Goal: Transaction & Acquisition: Purchase product/service

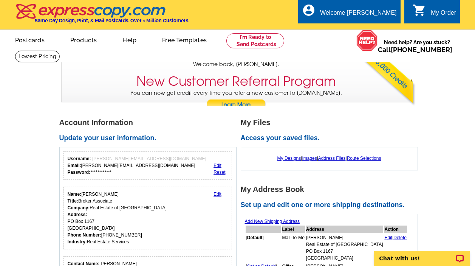
click at [381, 104] on div at bounding box center [386, 80] width 59 height 51
click at [256, 43] on link at bounding box center [255, 40] width 58 height 15
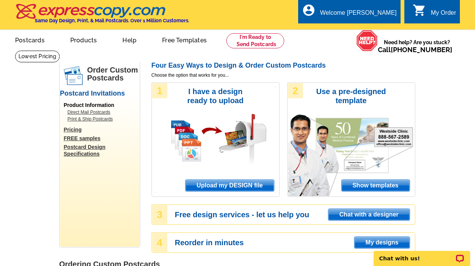
click at [253, 184] on span "Upload my DESIGN file" at bounding box center [229, 185] width 88 height 11
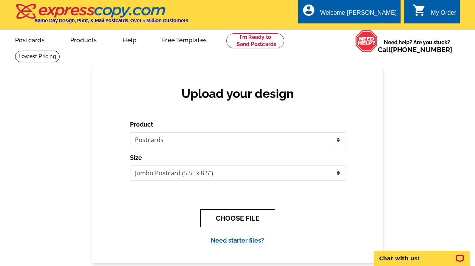
click at [243, 219] on button "CHOOSE FILE" at bounding box center [237, 218] width 75 height 18
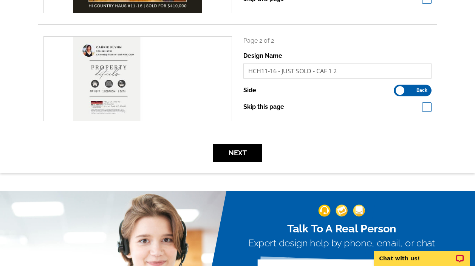
scroll to position [251, 0]
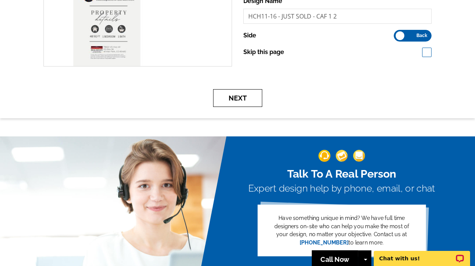
click at [239, 102] on button "Next" at bounding box center [237, 98] width 49 height 18
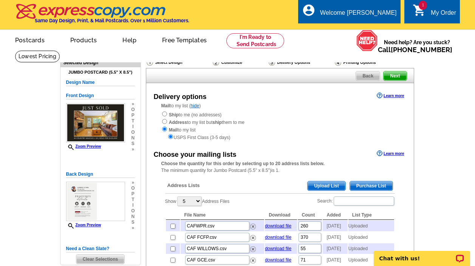
click at [330, 185] on span "Upload List" at bounding box center [325, 185] width 37 height 9
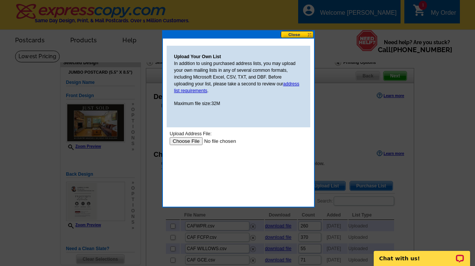
click at [188, 141] on input "file" at bounding box center [217, 141] width 96 height 8
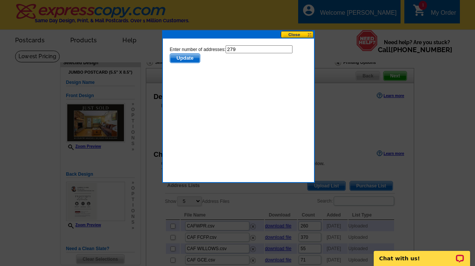
click at [187, 59] on span "Update" at bounding box center [185, 58] width 30 height 9
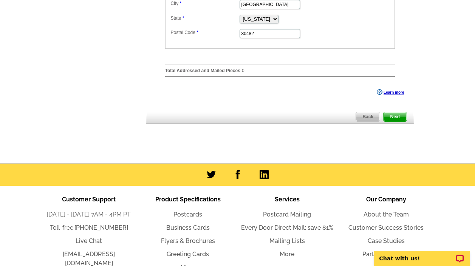
scroll to position [453, 0]
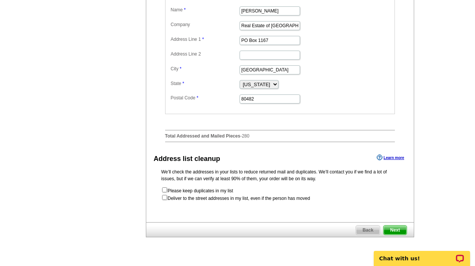
scroll to position [370, 0]
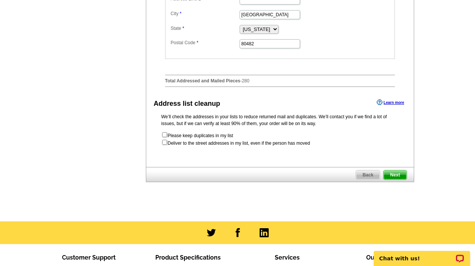
click at [394, 179] on span "Next" at bounding box center [394, 174] width 23 height 9
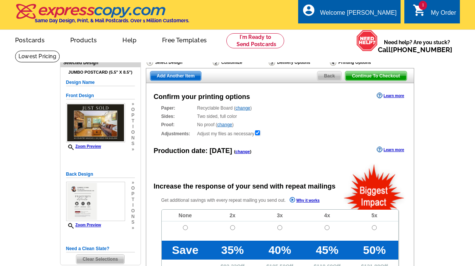
radio input "false"
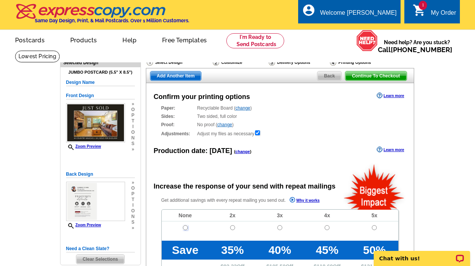
click at [184, 227] on input "radio" at bounding box center [185, 227] width 5 height 5
radio input "true"
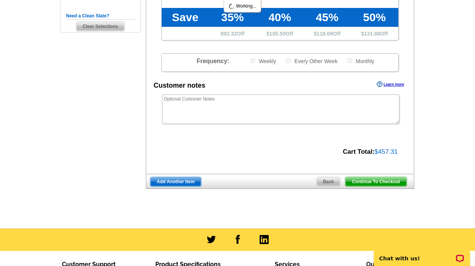
scroll to position [318, 0]
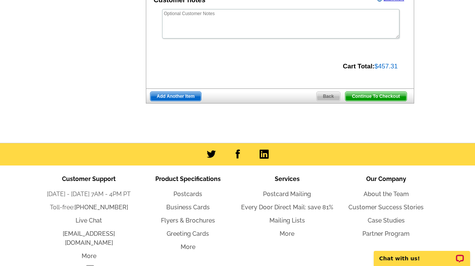
click at [378, 92] on span "Continue To Checkout" at bounding box center [375, 96] width 61 height 9
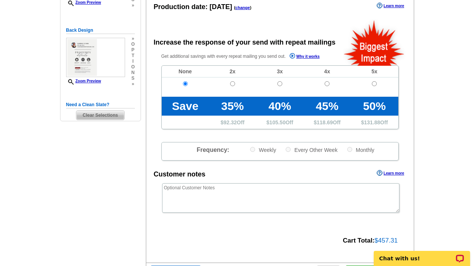
scroll to position [93, 0]
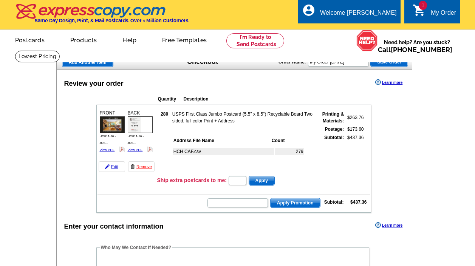
click at [244, 208] on form "Apply Promotion" at bounding box center [263, 203] width 113 height 11
click at [244, 205] on input "text" at bounding box center [237, 202] width 60 height 9
click at [248, 203] on input "text" at bounding box center [237, 202] width 60 height 9
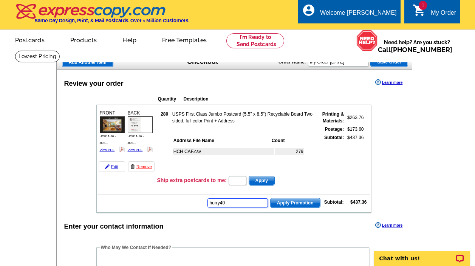
type input "hurry40"
click at [299, 204] on span "Apply Promotion" at bounding box center [294, 202] width 49 height 9
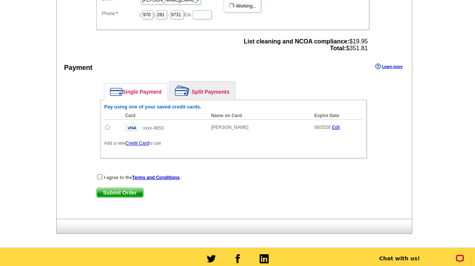
scroll to position [340, 0]
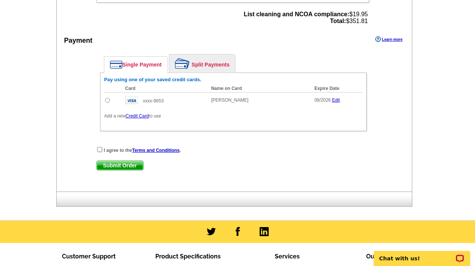
click at [106, 103] on td at bounding box center [112, 100] width 17 height 16
click at [105, 100] on input "radio" at bounding box center [107, 100] width 5 height 5
radio input "true"
click at [99, 148] on input "checkbox" at bounding box center [99, 149] width 5 height 5
checkbox input "true"
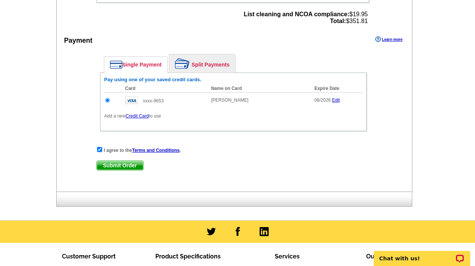
click at [113, 167] on span "Submit Order" at bounding box center [120, 165] width 46 height 9
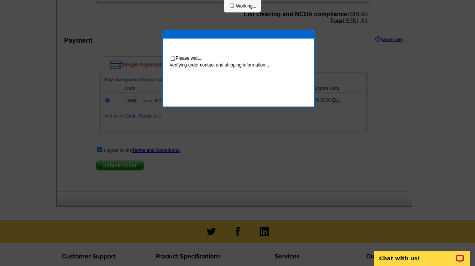
scroll to position [337, 0]
